Goal: Transaction & Acquisition: Purchase product/service

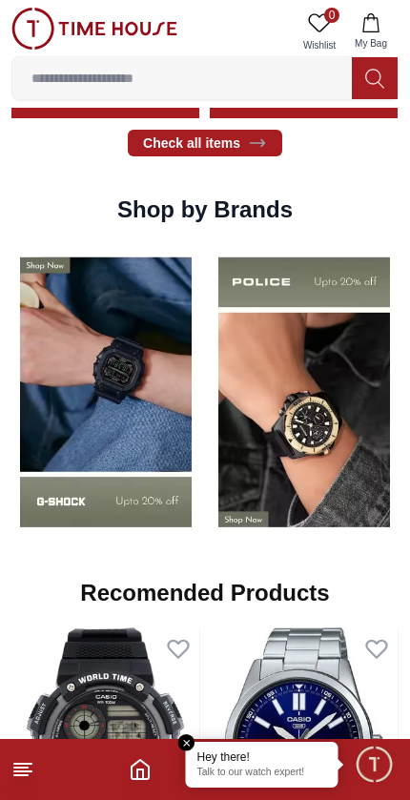
scroll to position [1744, 0]
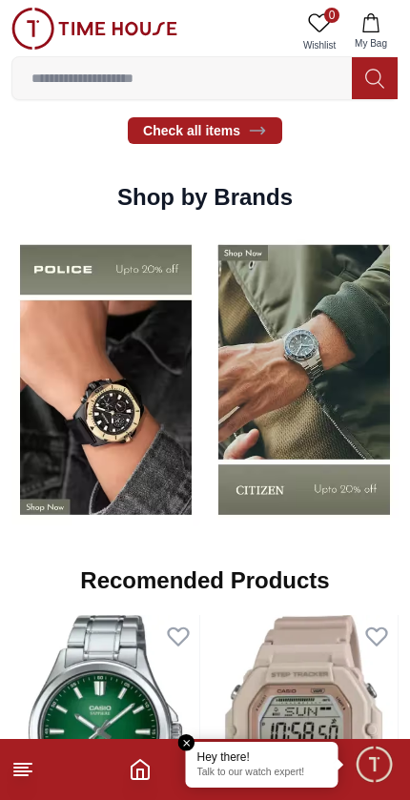
click at [250, 486] on img at bounding box center [304, 379] width 189 height 295
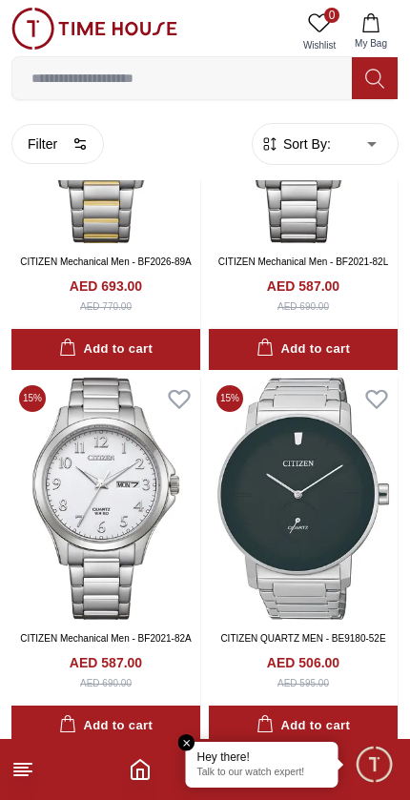
scroll to position [3552, 0]
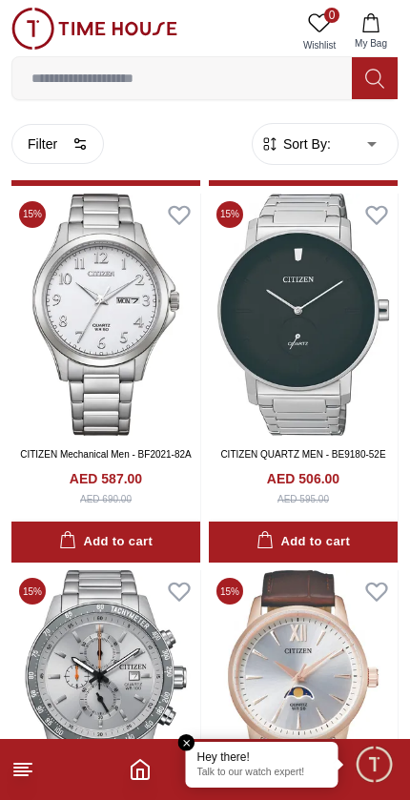
click at [279, 72] on input at bounding box center [182, 78] width 340 height 38
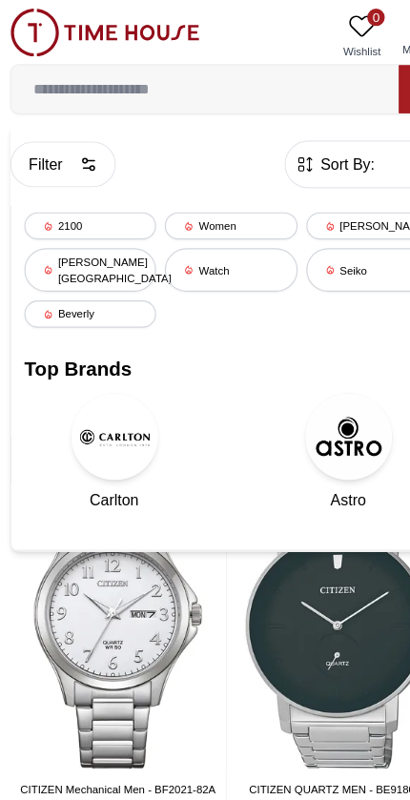
click at [102, 232] on div "[PERSON_NAME][GEOGRAPHIC_DATA]" at bounding box center [81, 236] width 115 height 38
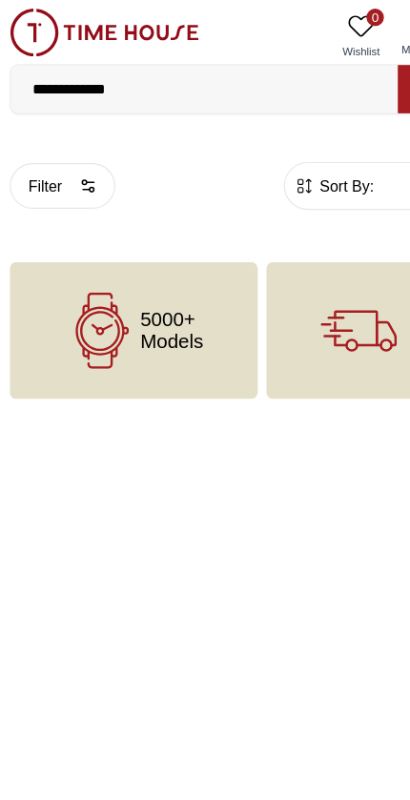
click at [191, 316] on div "5000+ Models" at bounding box center [119, 290] width 217 height 120
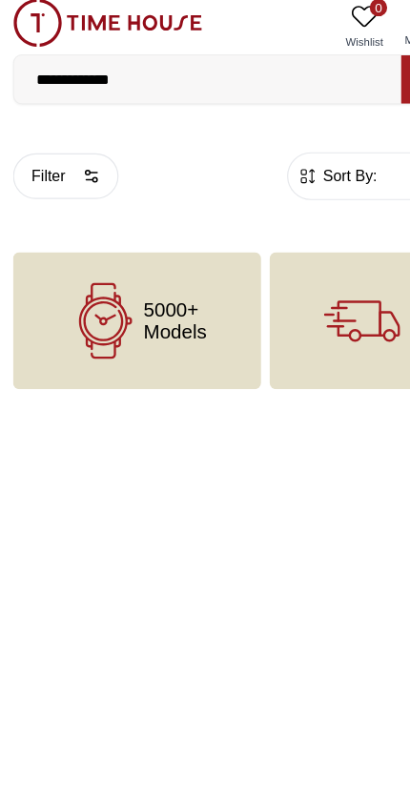
click at [175, 287] on span "5000+ Models" at bounding box center [153, 290] width 55 height 38
click at [210, 65] on input "**********" at bounding box center [182, 78] width 340 height 38
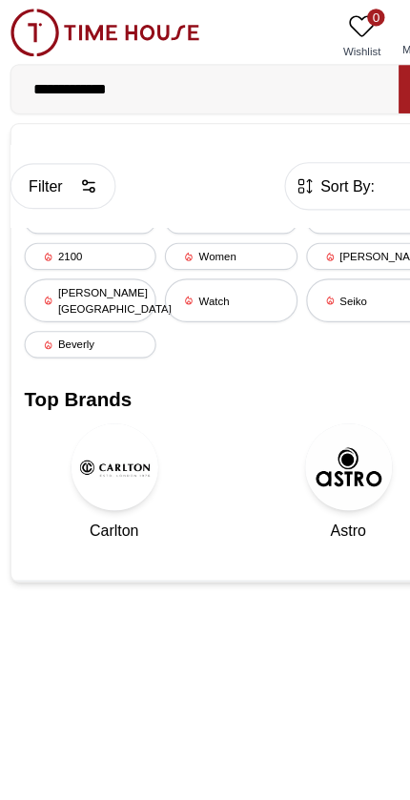
click at [314, 225] on div "[PERSON_NAME]" at bounding box center [328, 225] width 115 height 24
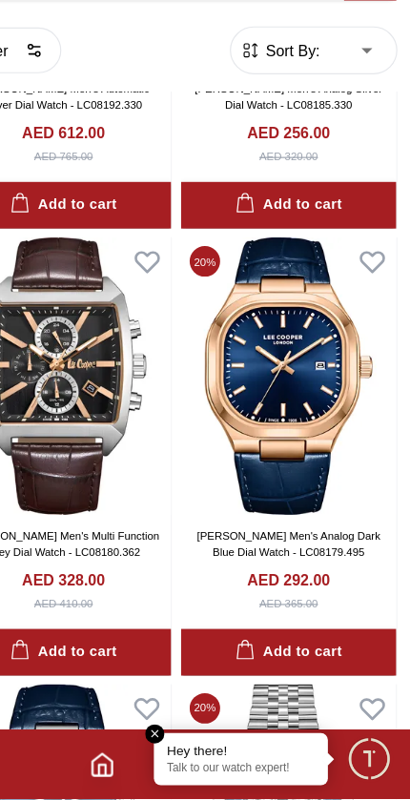
scroll to position [3053, 0]
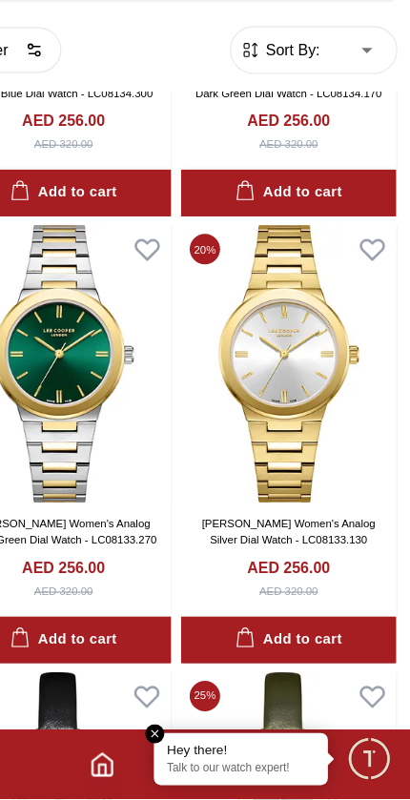
scroll to position [6988, 1]
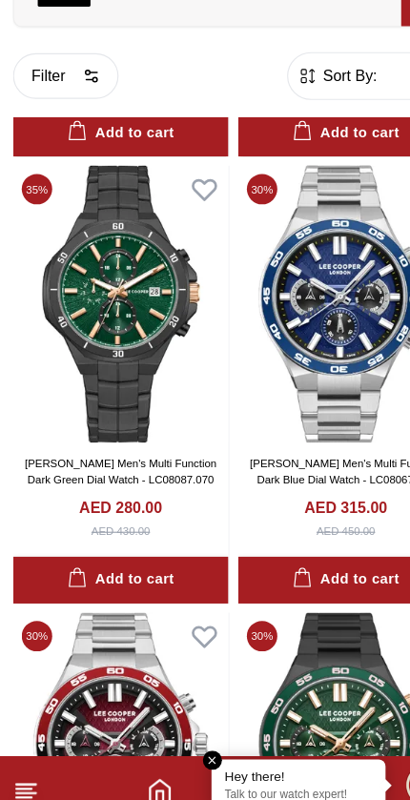
click at [349, 221] on img at bounding box center [303, 342] width 189 height 243
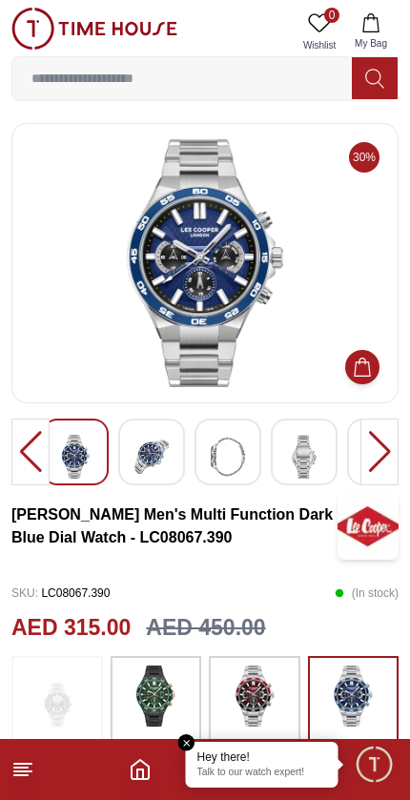
click at [386, 773] on span "Minimize live chat window" at bounding box center [373, 763] width 55 height 55
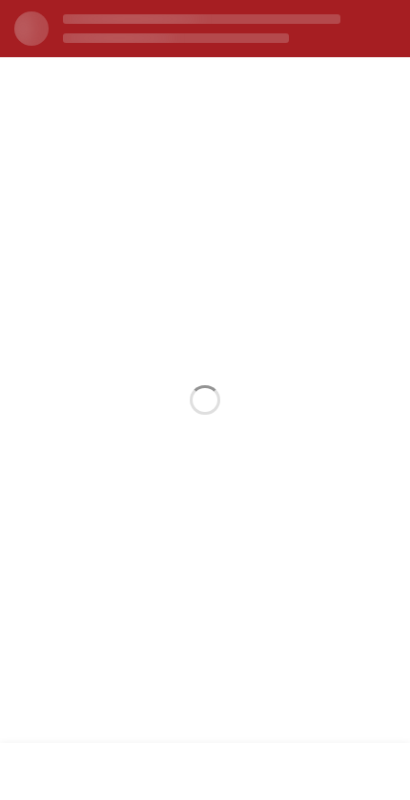
click at [341, 258] on section at bounding box center [205, 400] width 410 height 686
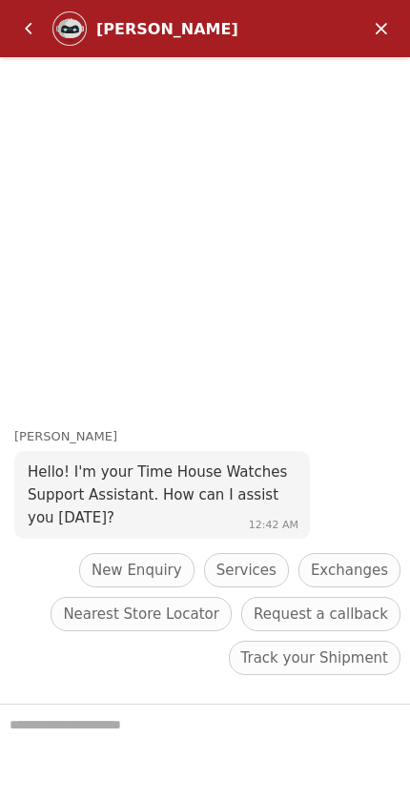
click at [380, 34] on em "Minimize" at bounding box center [381, 29] width 38 height 38
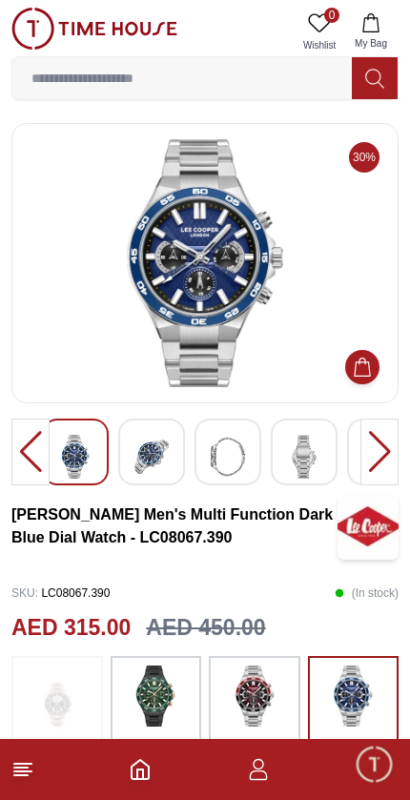
click at [30, 766] on icon at bounding box center [22, 769] width 23 height 23
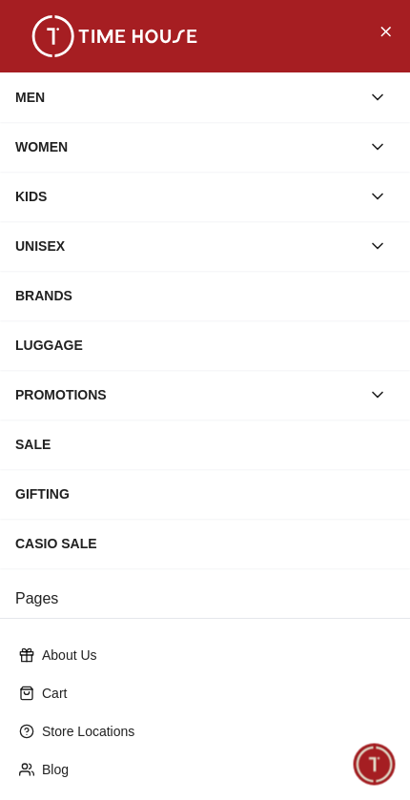
click at [318, 106] on div "MEN" at bounding box center [187, 97] width 345 height 34
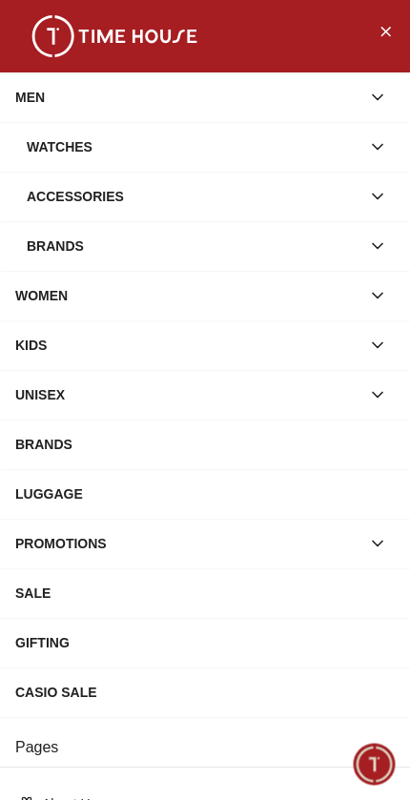
click at [340, 147] on div "Watches" at bounding box center [194, 147] width 334 height 34
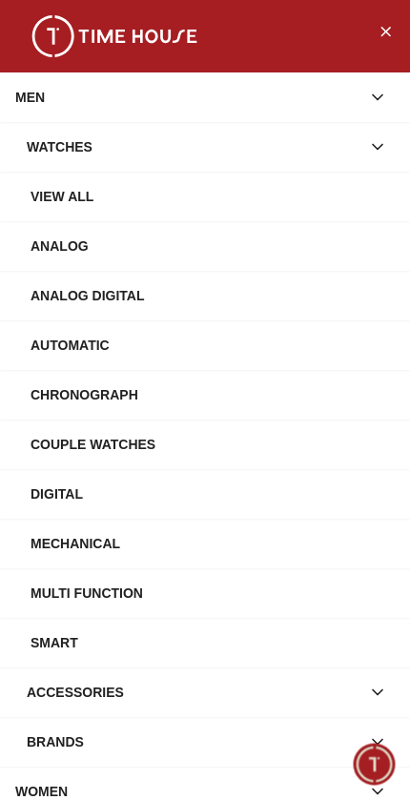
click at [288, 359] on div "Automatic" at bounding box center [213, 345] width 364 height 34
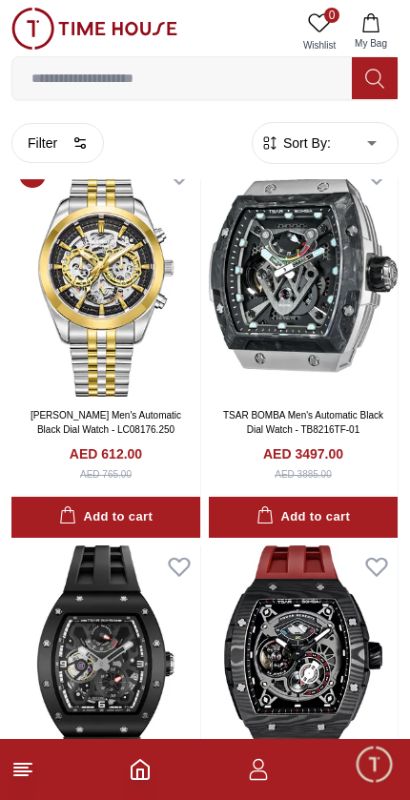
scroll to position [5508, 0]
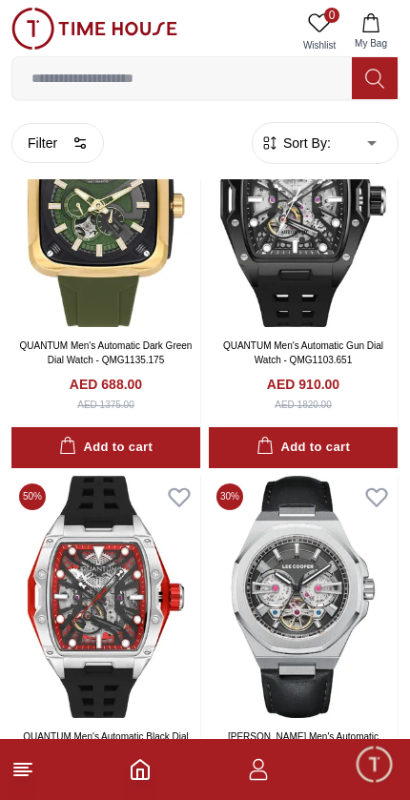
scroll to position [11105, 0]
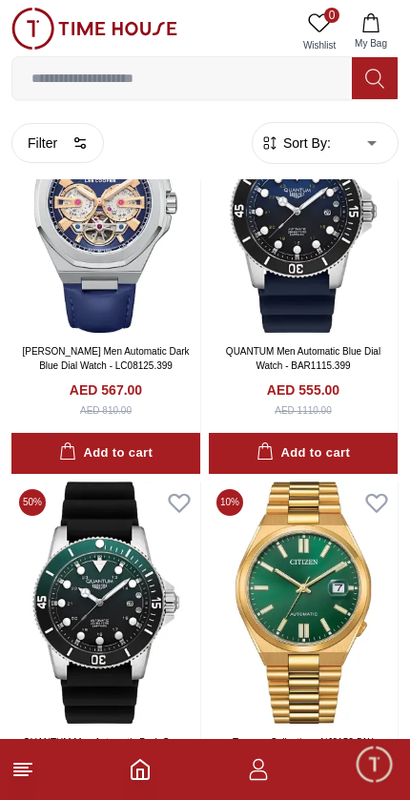
scroll to position [12629, 0]
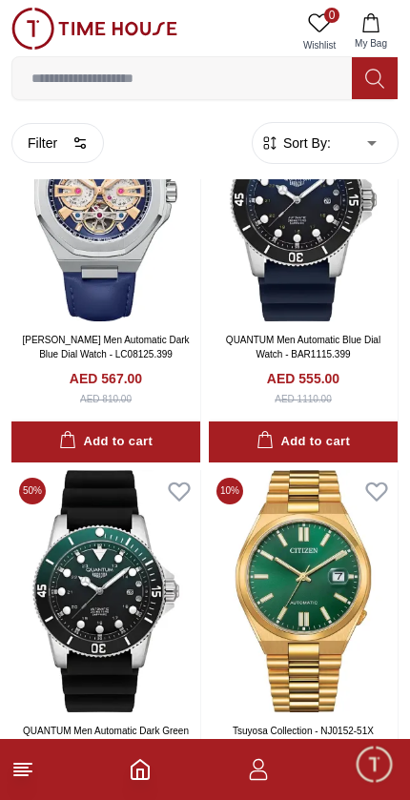
click at [103, 620] on img at bounding box center [105, 591] width 189 height 243
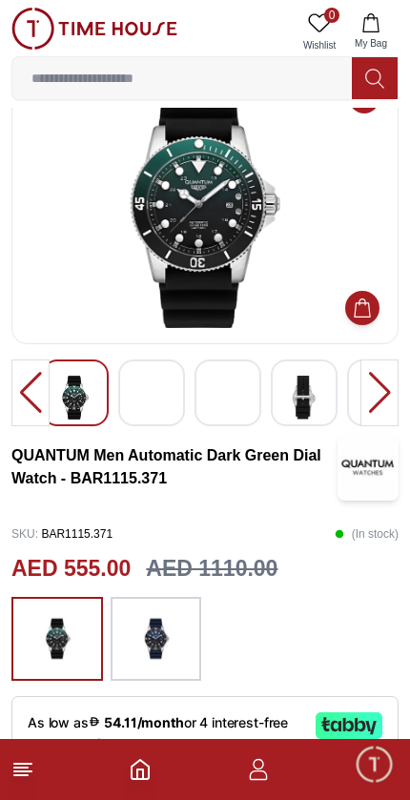
scroll to position [28, 0]
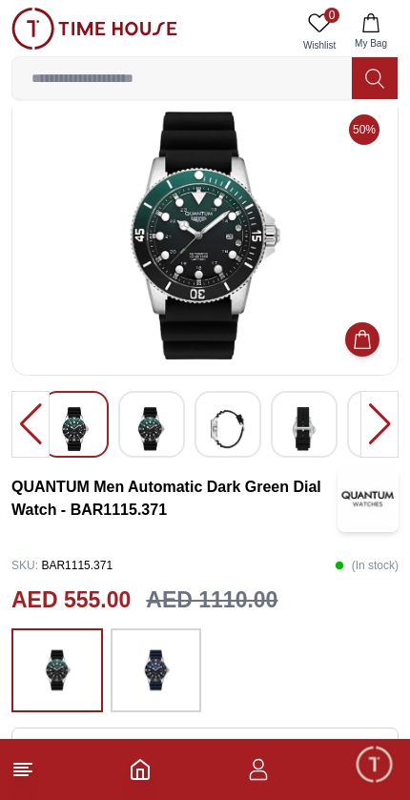
click at [164, 427] on img at bounding box center [151, 429] width 34 height 44
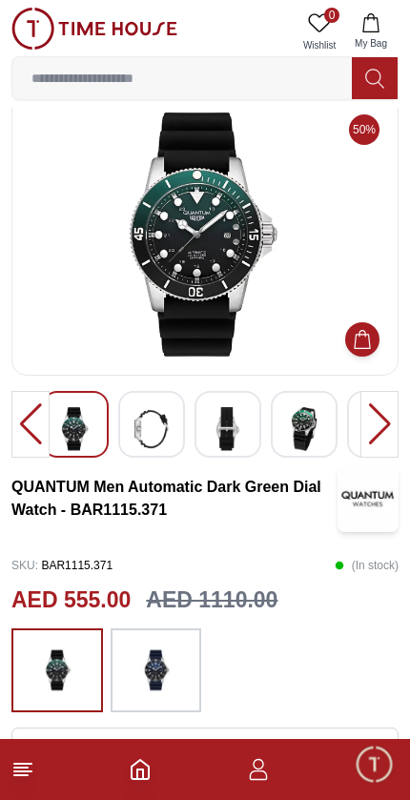
scroll to position [0, 0]
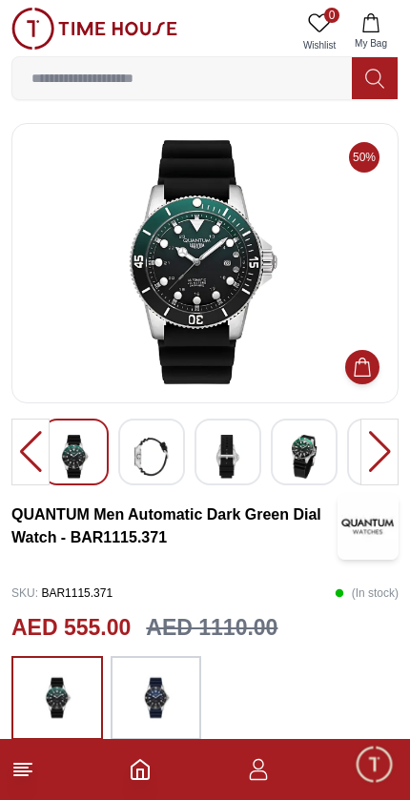
click at [389, 451] on div at bounding box center [380, 452] width 38 height 67
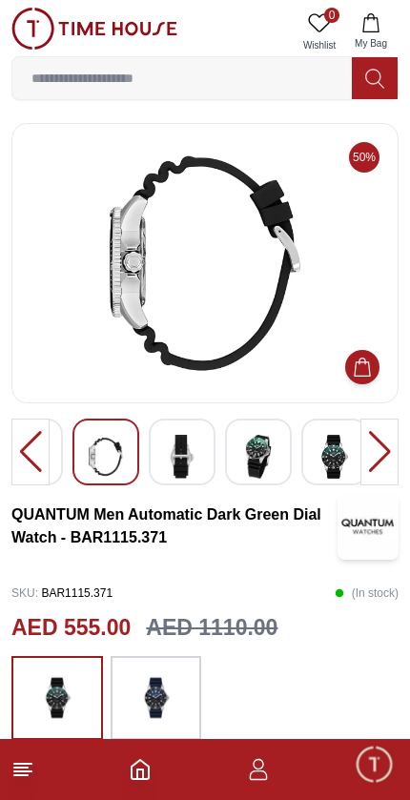
click at [382, 446] on div at bounding box center [380, 452] width 38 height 67
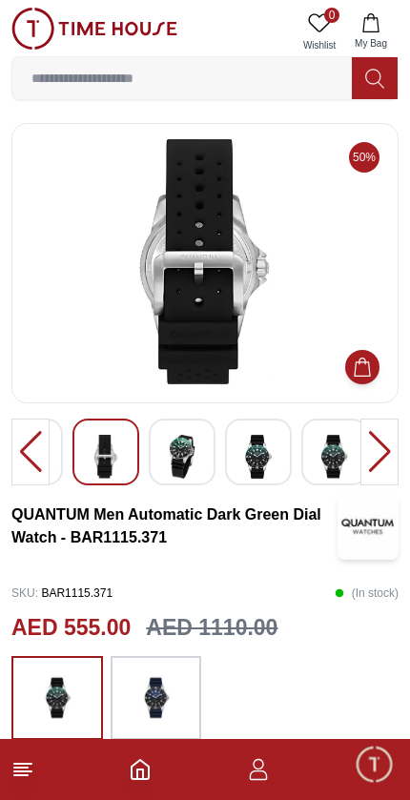
click at [380, 460] on div at bounding box center [380, 452] width 38 height 67
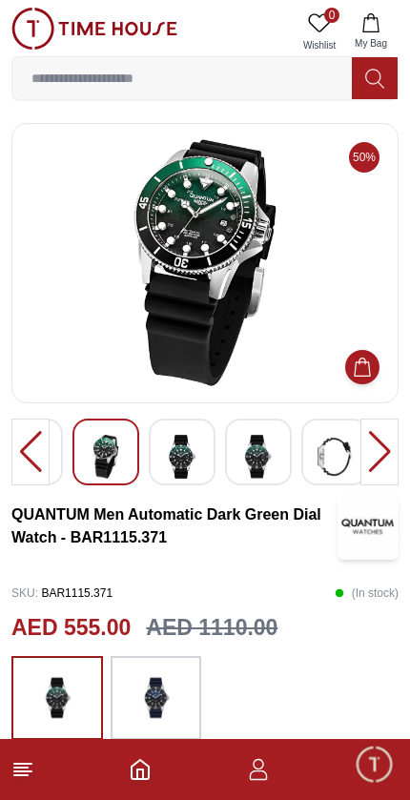
click at [379, 448] on div at bounding box center [380, 452] width 38 height 67
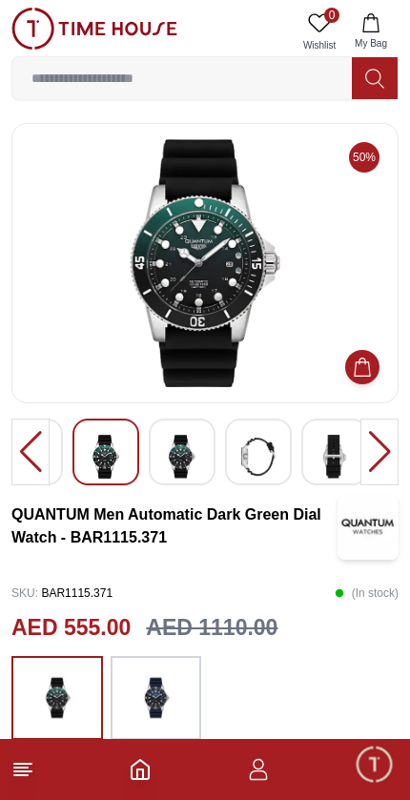
click at [373, 451] on div at bounding box center [380, 452] width 38 height 67
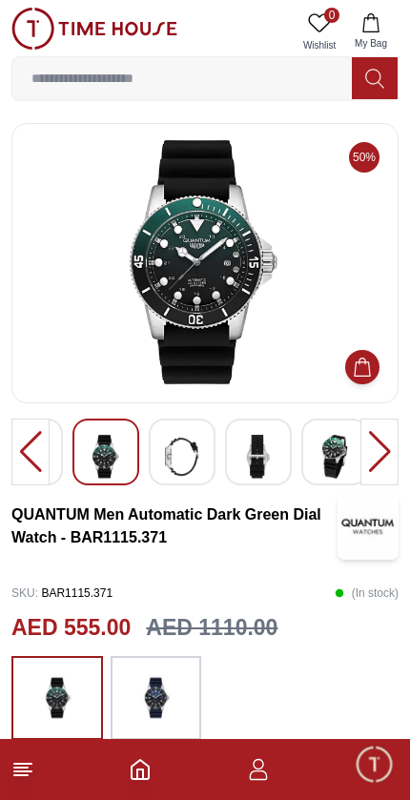
click at [373, 444] on div at bounding box center [380, 452] width 38 height 67
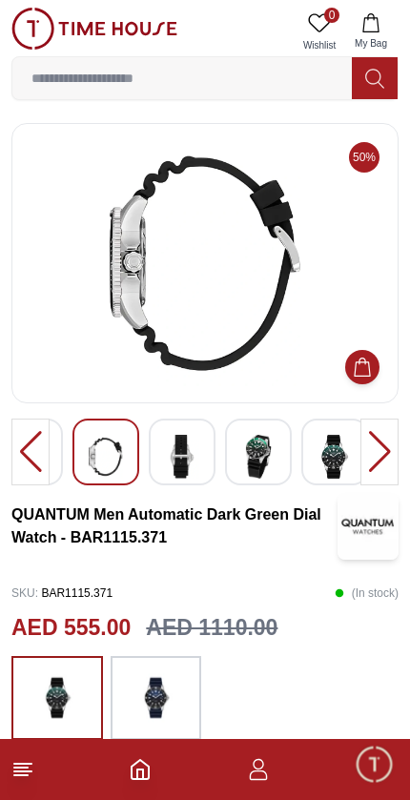
click at [380, 450] on div at bounding box center [380, 452] width 38 height 67
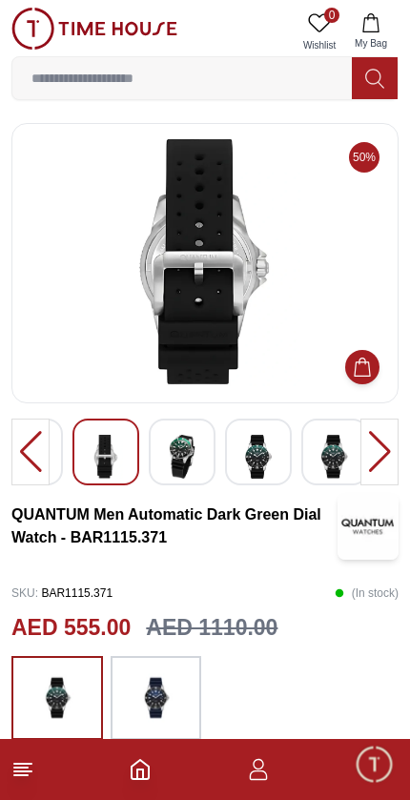
click at [382, 460] on div at bounding box center [380, 452] width 38 height 67
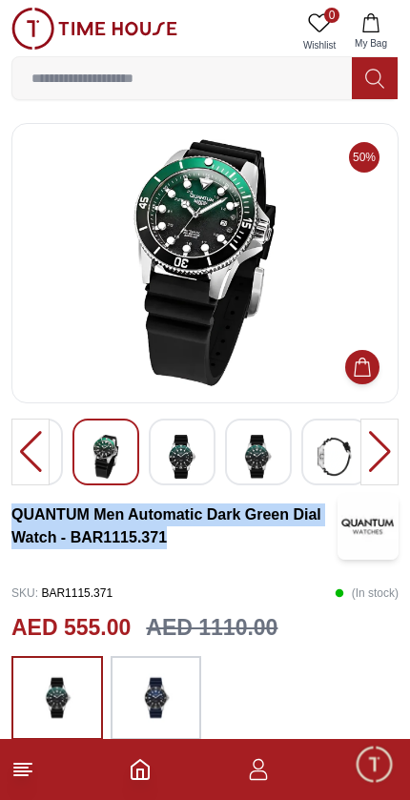
copy h3 "QUANTUM Men Automatic Dark Green Dial Watch - BAR1115.371"
click at [193, 457] on img at bounding box center [182, 457] width 34 height 44
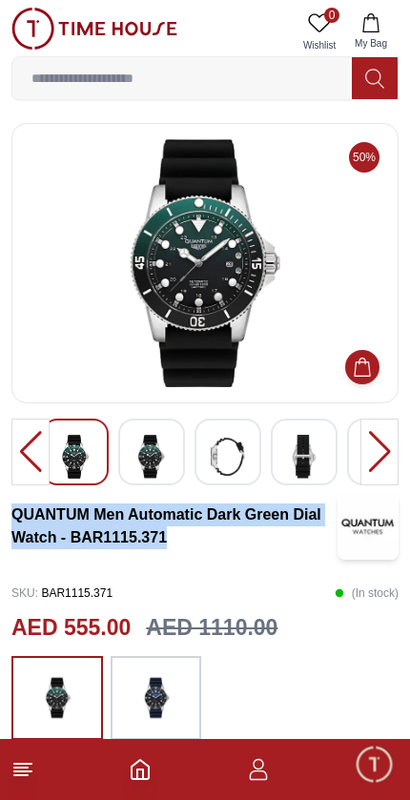
click at [180, 452] on div at bounding box center [151, 452] width 67 height 67
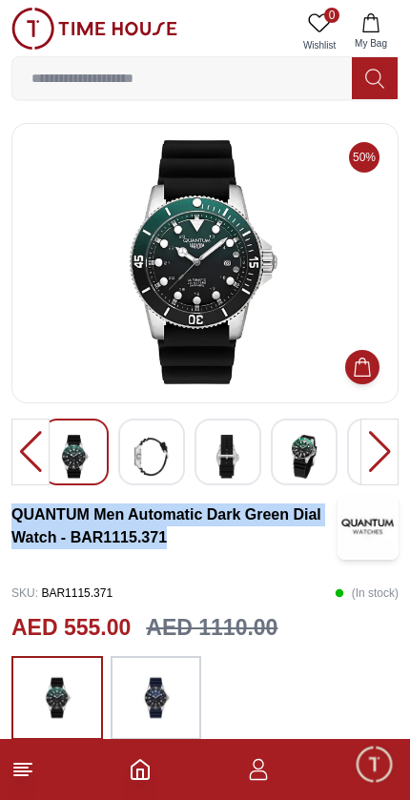
click at [385, 445] on div at bounding box center [380, 452] width 38 height 67
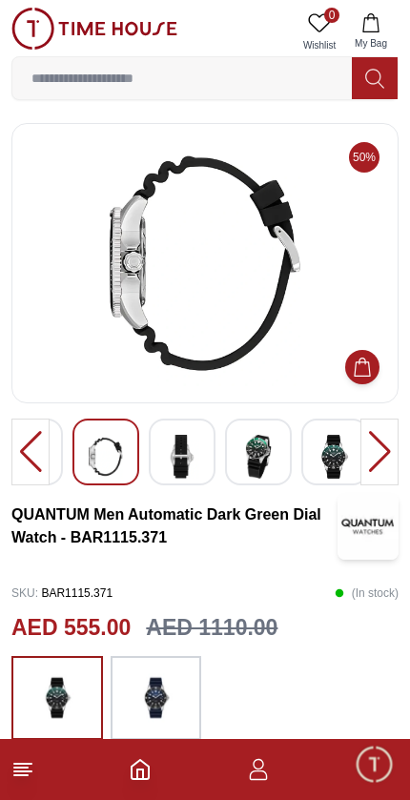
click at [376, 448] on div at bounding box center [380, 452] width 38 height 67
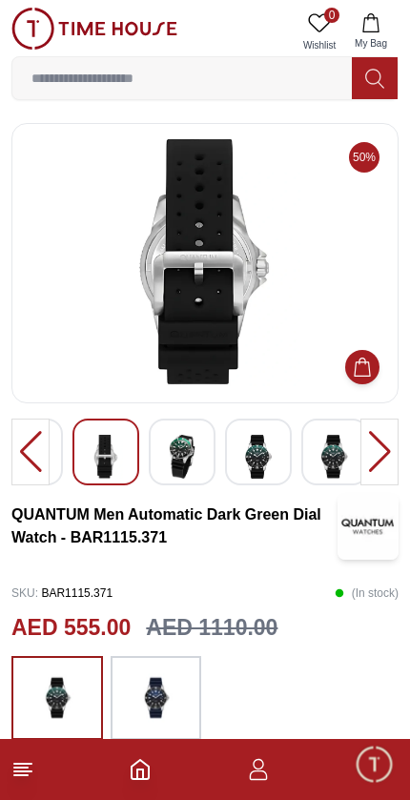
click at [373, 460] on div at bounding box center [380, 452] width 38 height 67
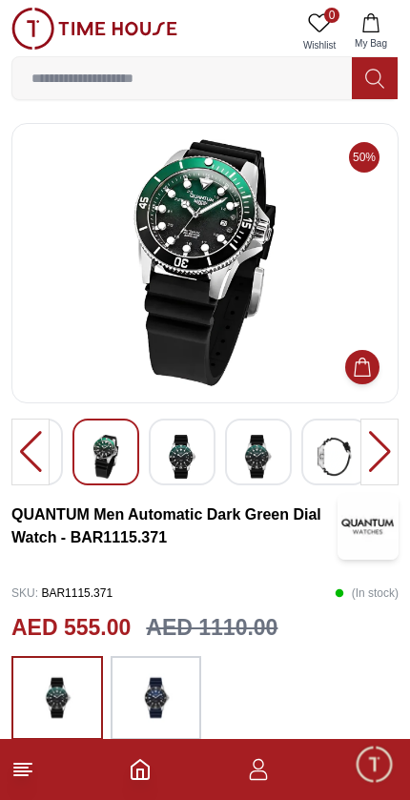
click at [364, 458] on div at bounding box center [380, 452] width 38 height 67
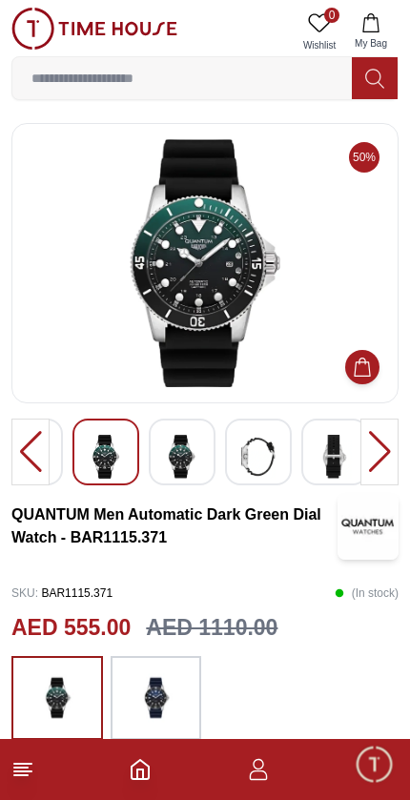
click at [380, 445] on div at bounding box center [380, 452] width 38 height 67
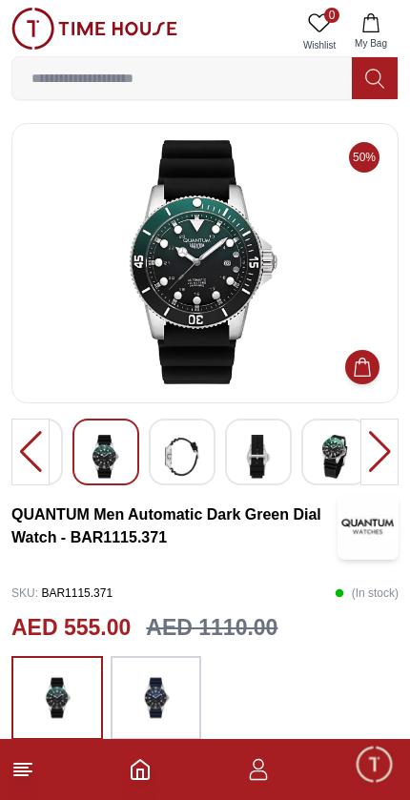
click at [378, 466] on div at bounding box center [380, 452] width 38 height 67
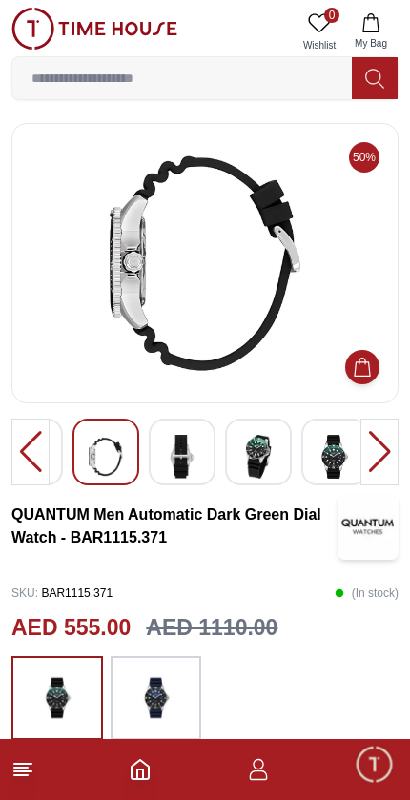
click at [381, 451] on div at bounding box center [380, 452] width 38 height 67
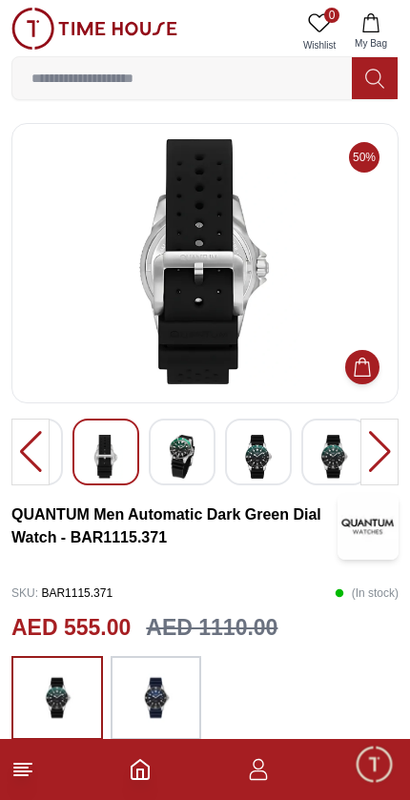
click at [378, 448] on div at bounding box center [380, 452] width 38 height 67
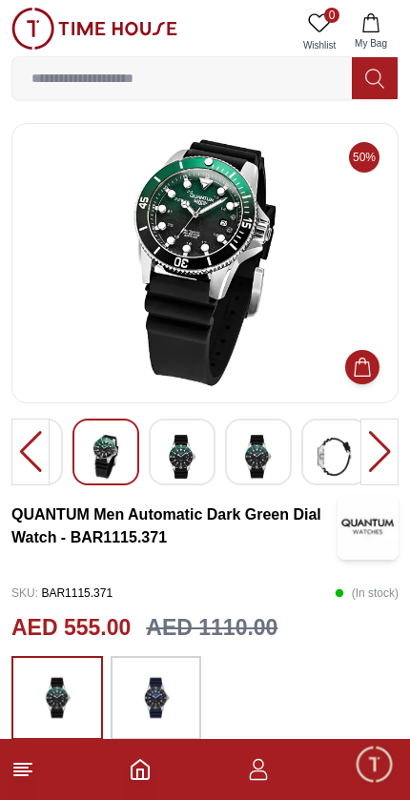
click at [376, 773] on span "Minimize live chat window" at bounding box center [373, 763] width 55 height 55
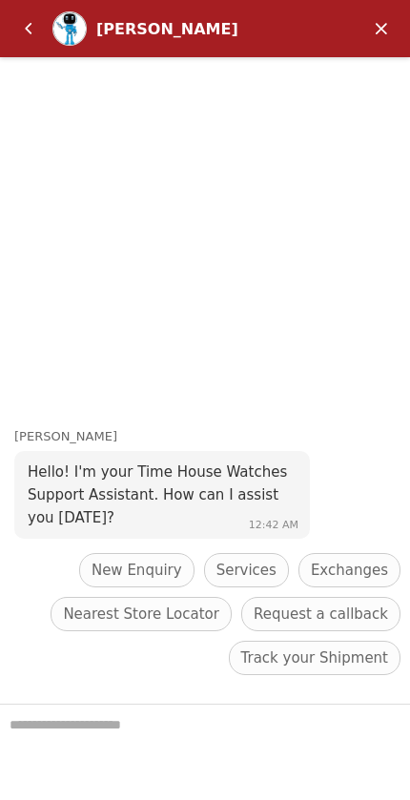
click at [372, 25] on em "Minimize" at bounding box center [381, 29] width 38 height 38
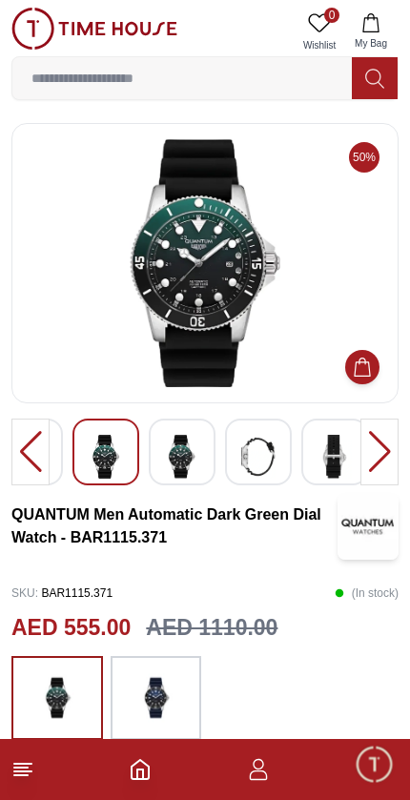
click at [164, 698] on img at bounding box center [156, 698] width 48 height 65
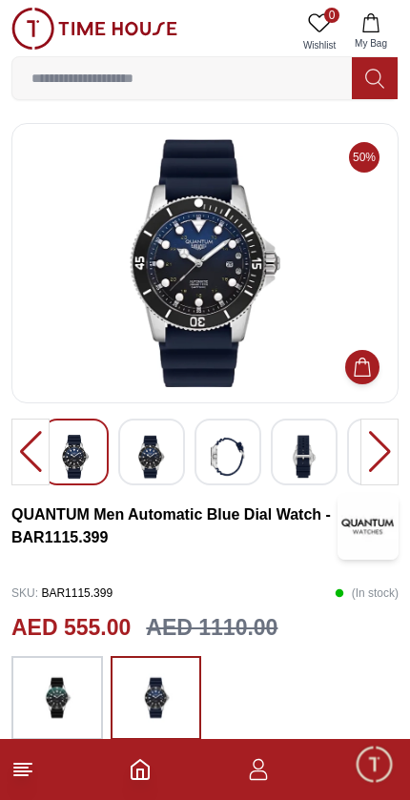
click at [75, 699] on img at bounding box center [57, 698] width 48 height 65
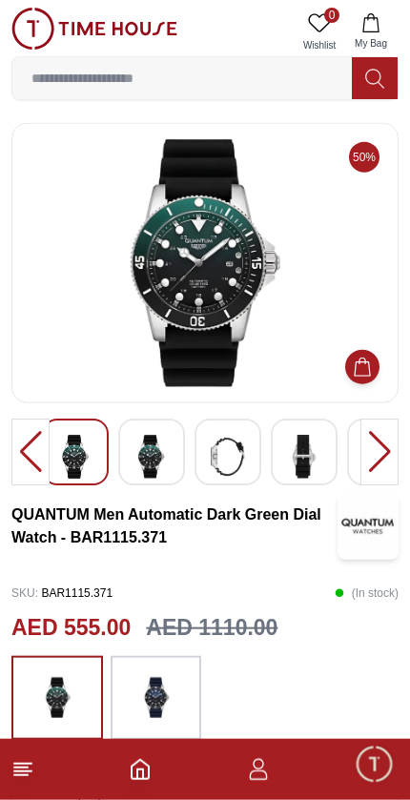
scroll to position [2, 0]
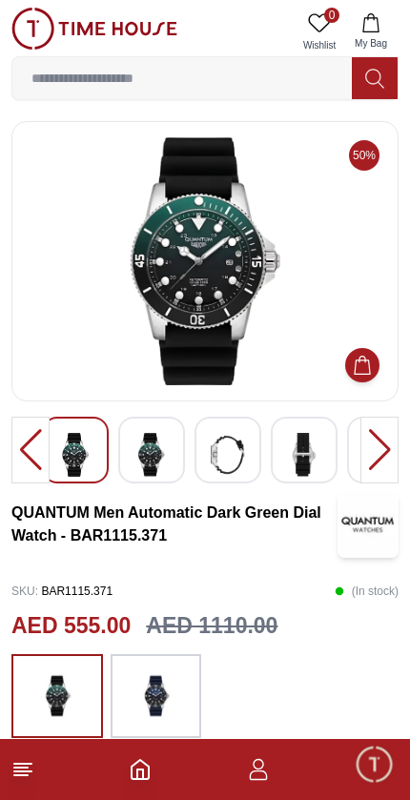
click at [176, 684] on img at bounding box center [156, 696] width 48 height 65
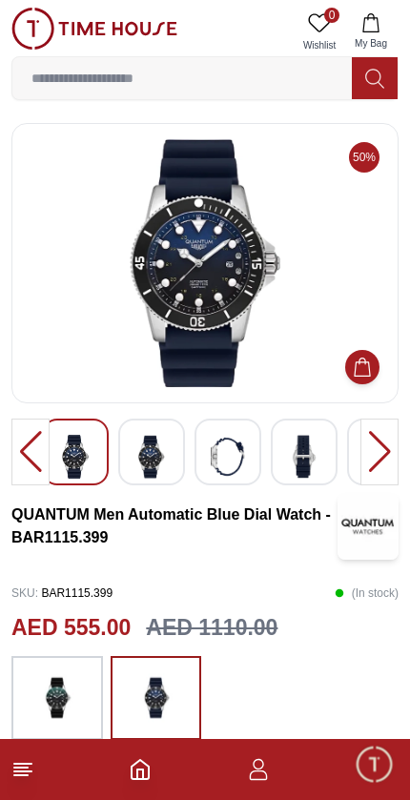
click at [20, 772] on line at bounding box center [22, 772] width 17 height 0
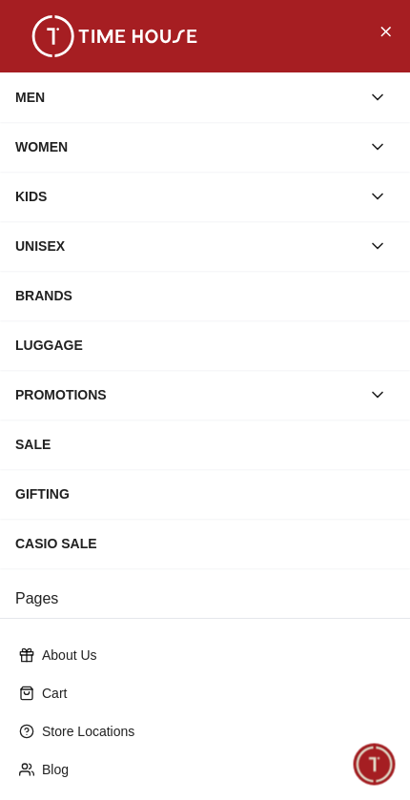
click at [395, 40] on button "Close Menu" at bounding box center [385, 30] width 31 height 31
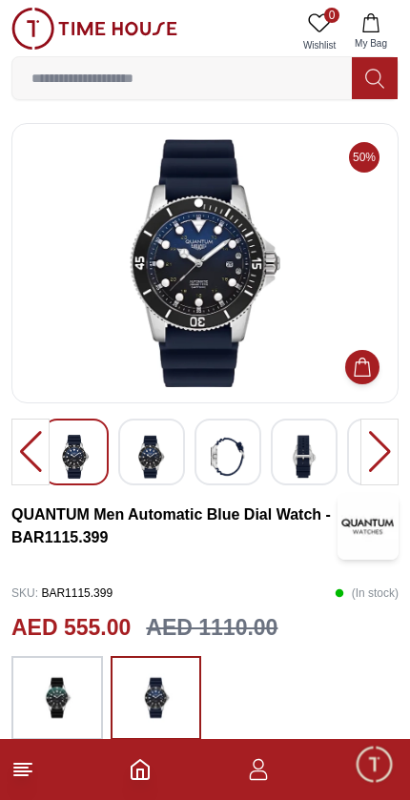
click at [139, 760] on icon "Home" at bounding box center [140, 769] width 17 height 19
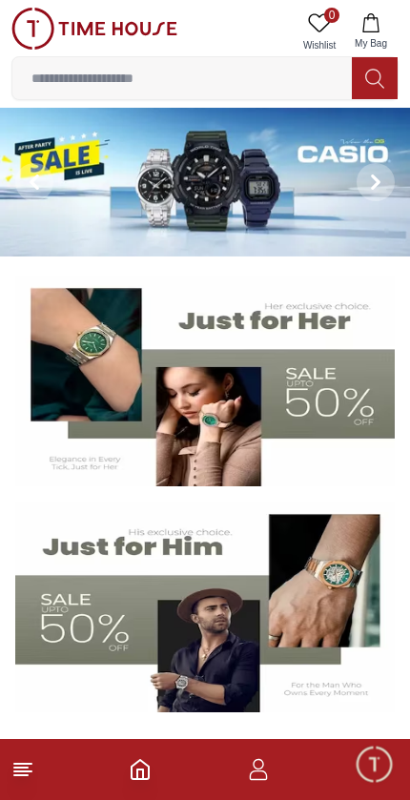
click at [263, 773] on icon "button" at bounding box center [258, 769] width 23 height 23
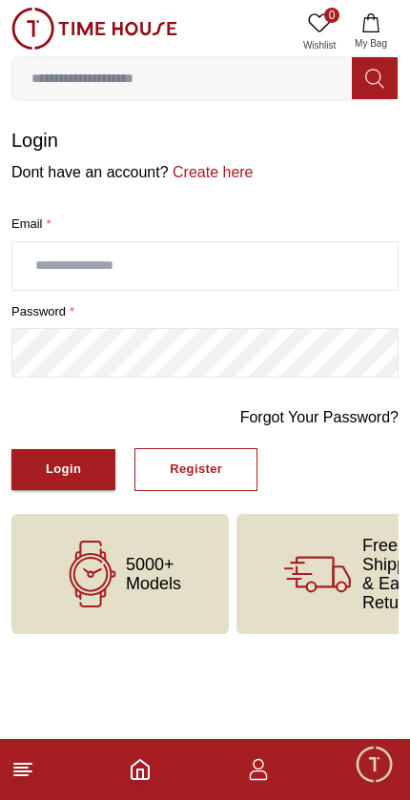
click at [379, 778] on span "Minimize live chat window" at bounding box center [373, 763] width 55 height 55
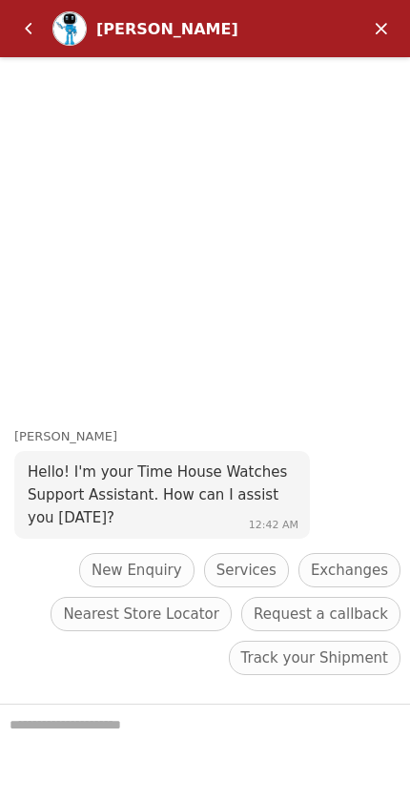
click at [390, 19] on em "Minimize" at bounding box center [381, 29] width 38 height 38
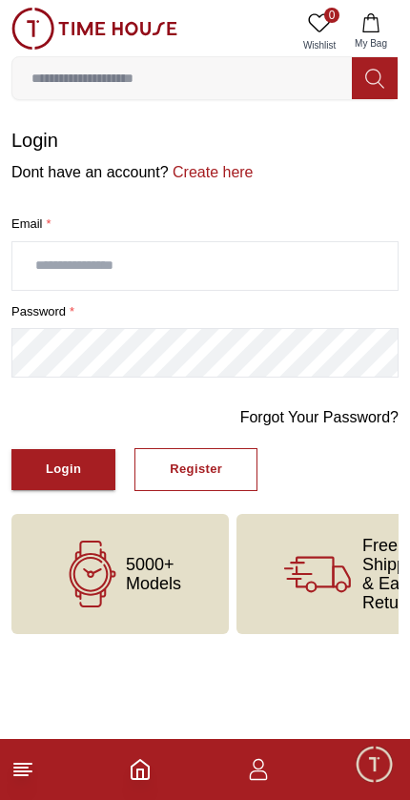
click at [217, 273] on input "text" at bounding box center [204, 266] width 385 height 48
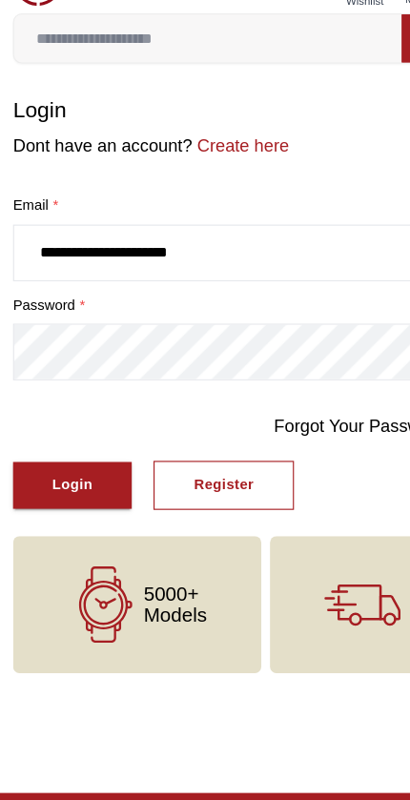
type input "**********"
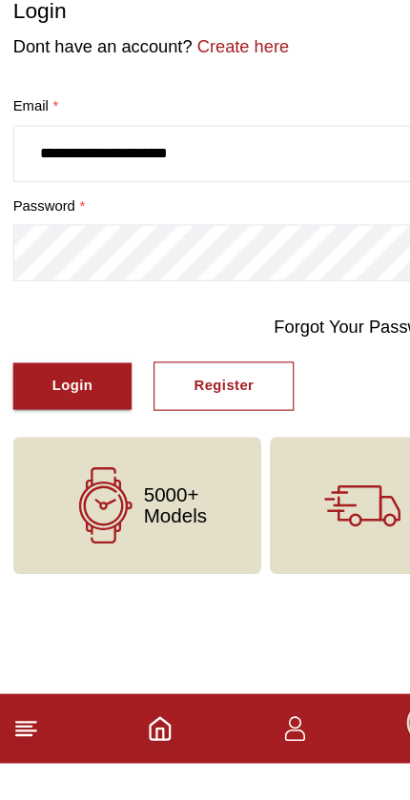
click at [242, 448] on button "Register" at bounding box center [195, 469] width 123 height 43
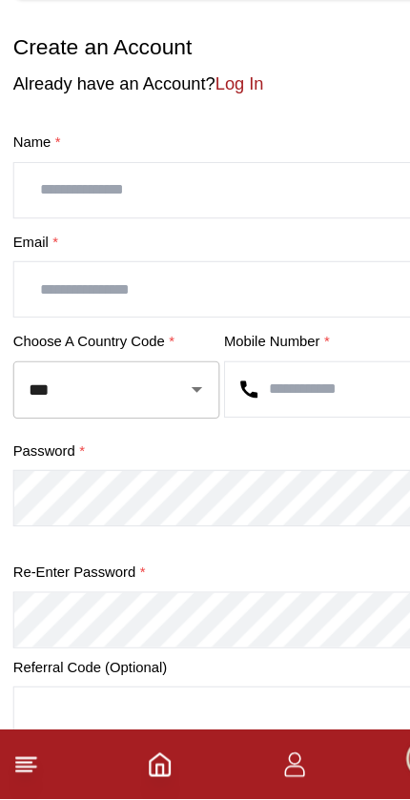
click at [282, 242] on input "text" at bounding box center [204, 266] width 385 height 48
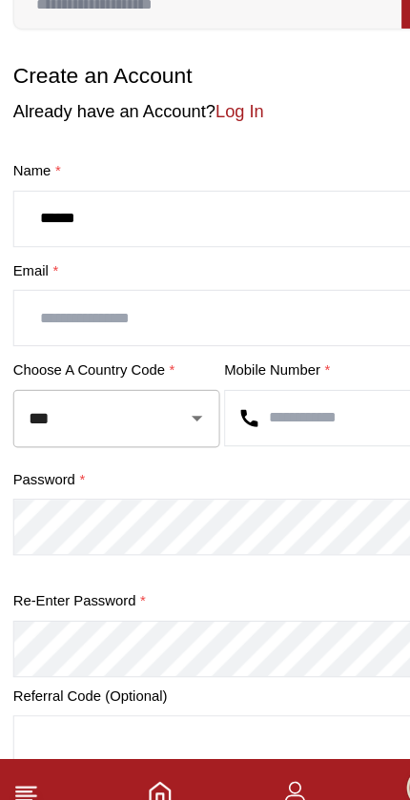
type input "*****"
type input "******"
click at [240, 329] on input "text" at bounding box center [204, 353] width 385 height 48
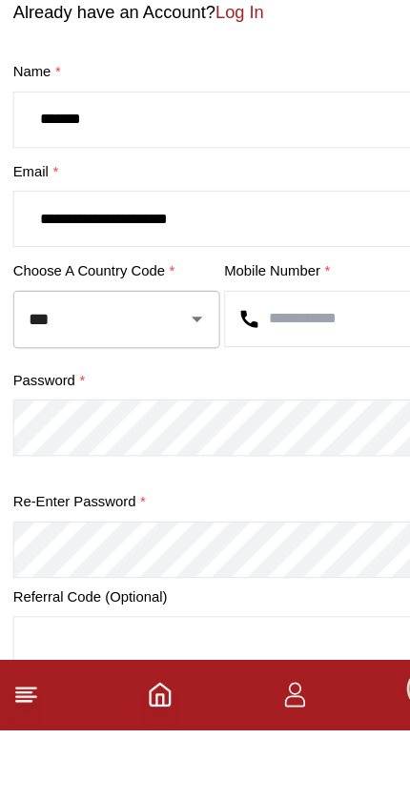
type input "**********"
click at [268, 417] on input "text" at bounding box center [297, 441] width 200 height 48
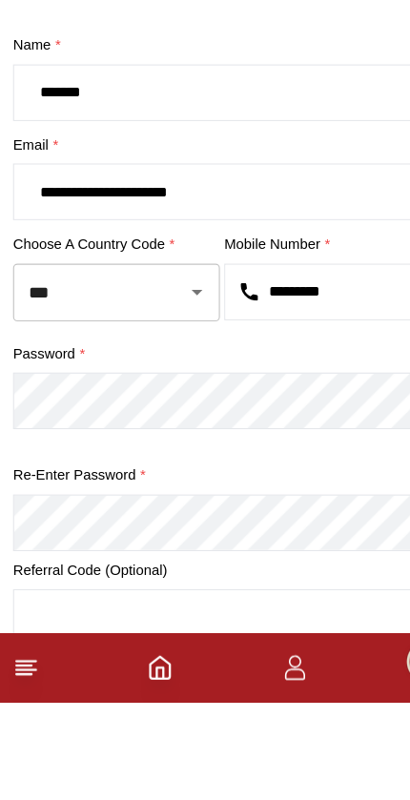
type input "*********"
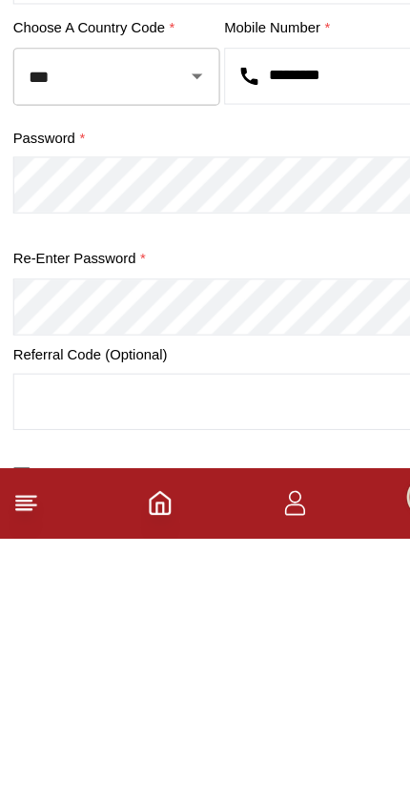
scroll to position [60, 0]
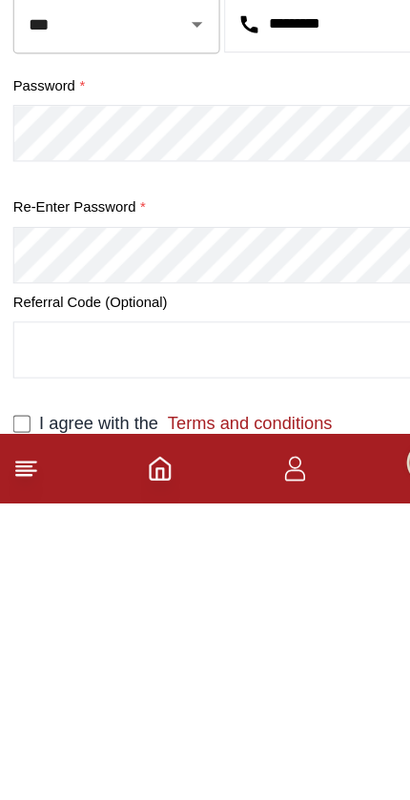
click at [281, 642] on input "text" at bounding box center [204, 666] width 385 height 48
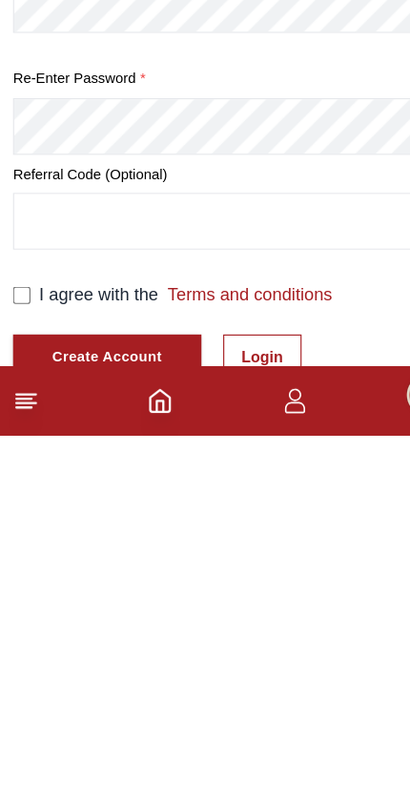
scroll to position [281, 0]
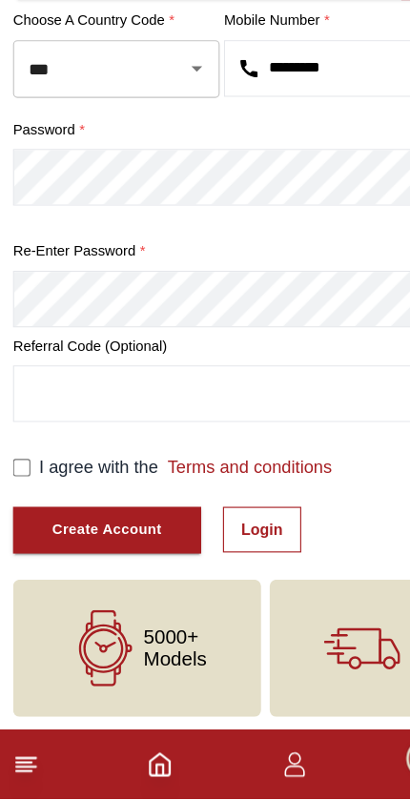
click at [244, 544] on link "Login" at bounding box center [230, 564] width 69 height 40
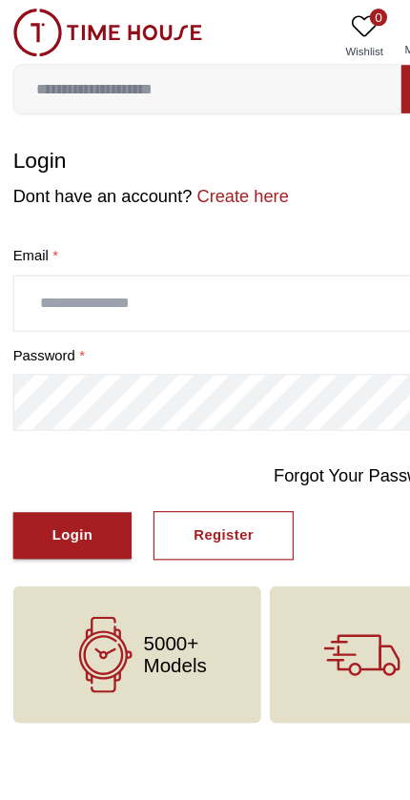
click at [273, 270] on input "text" at bounding box center [204, 266] width 385 height 48
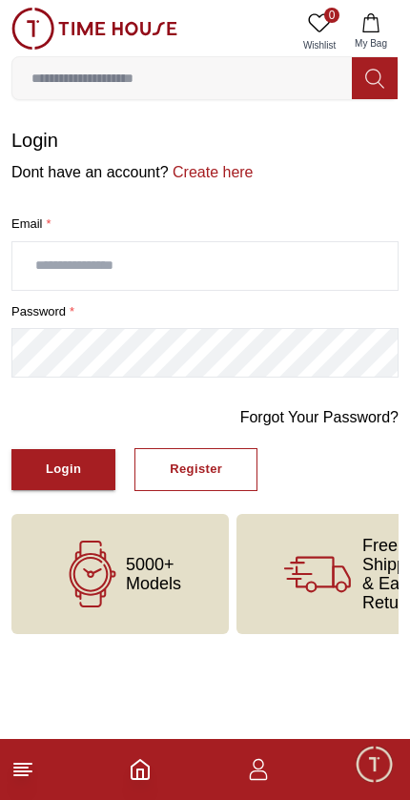
click at [31, 764] on line at bounding box center [22, 764] width 17 height 0
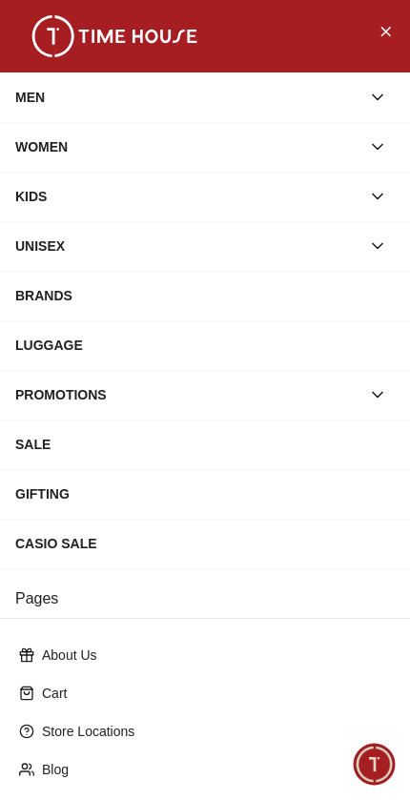
click at [266, 113] on div "MEN" at bounding box center [187, 97] width 345 height 34
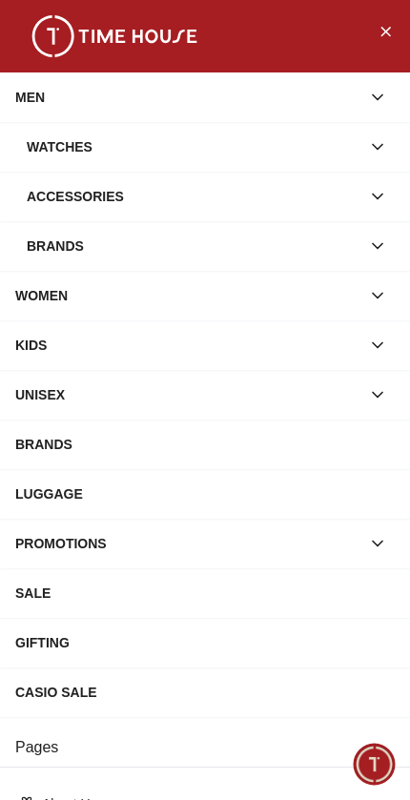
click at [299, 156] on div "Watches" at bounding box center [194, 147] width 334 height 34
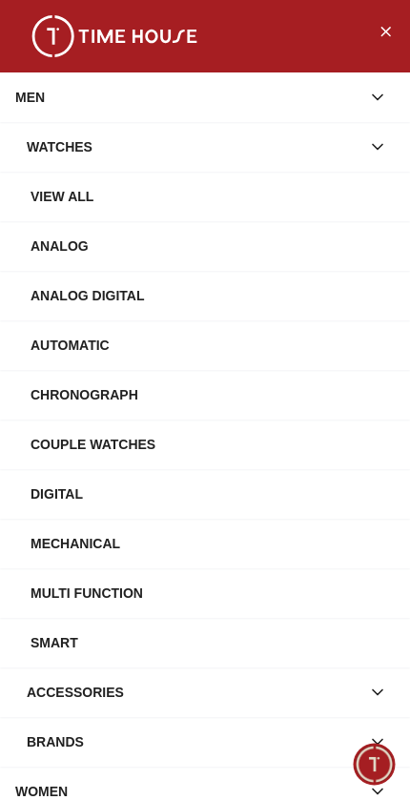
click at [290, 147] on div "Watches" at bounding box center [194, 147] width 334 height 34
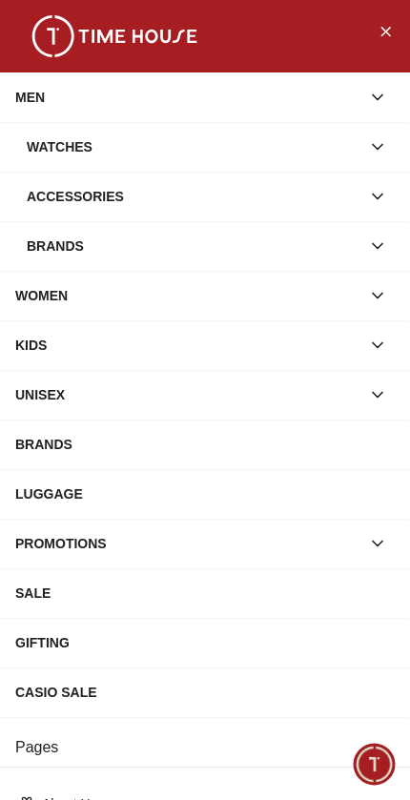
click at [270, 146] on div "Watches" at bounding box center [194, 147] width 334 height 34
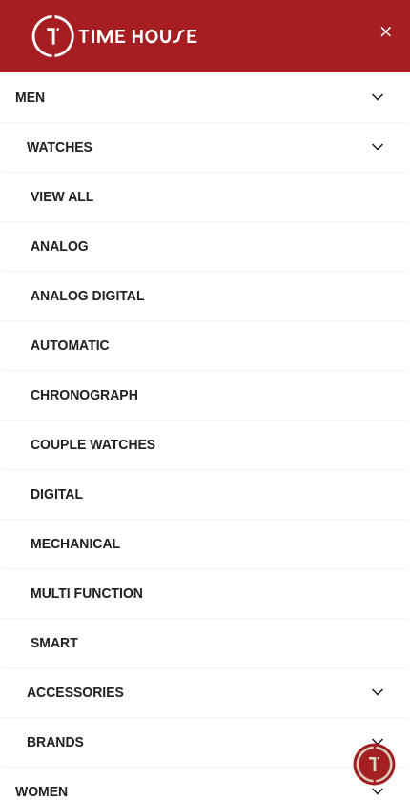
click at [242, 355] on div "Automatic" at bounding box center [213, 345] width 364 height 34
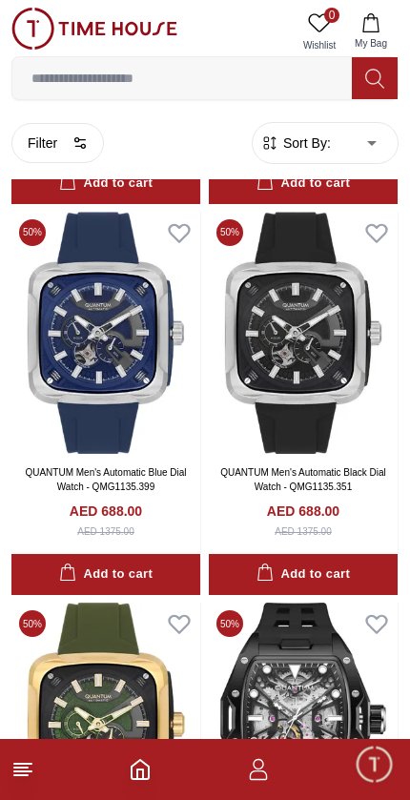
scroll to position [10533, 0]
